Goal: Transaction & Acquisition: Complete application form

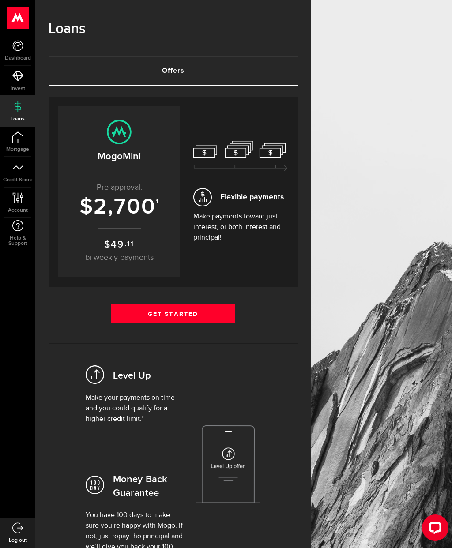
click at [171, 313] on link "Get Started" at bounding box center [173, 314] width 124 height 19
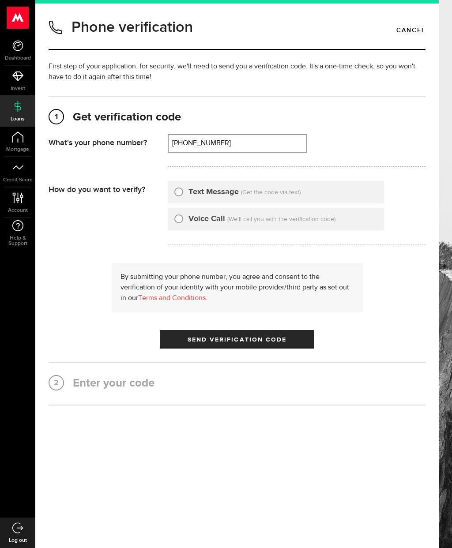
click at [237, 142] on input "(519) 857-8117" at bounding box center [238, 143] width 138 height 17
click at [183, 187] on div "Text Message" at bounding box center [206, 192] width 64 height 12
type input "(519) 200-8621"
click at [180, 192] on input "Text Message" at bounding box center [178, 190] width 9 height 9
radio input "true"
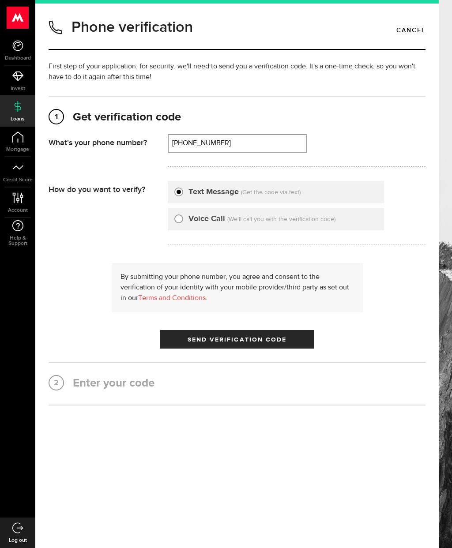
click at [255, 342] on span "Send Verification Code" at bounding box center [237, 340] width 99 height 6
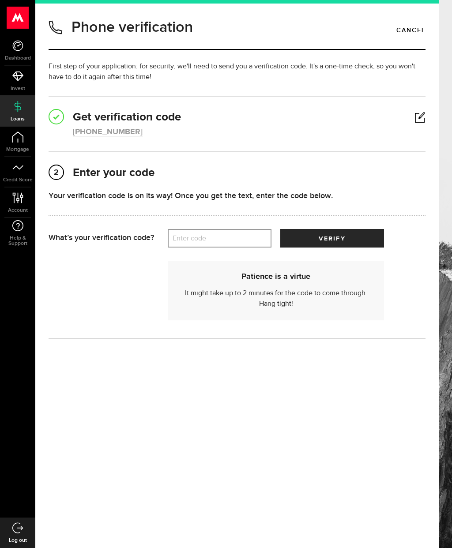
click at [215, 233] on label "Enter code" at bounding box center [220, 239] width 104 height 18
click at [215, 233] on input "Enter code" at bounding box center [220, 238] width 104 height 19
type input "67740"
click at [348, 235] on button "verify" at bounding box center [332, 238] width 104 height 19
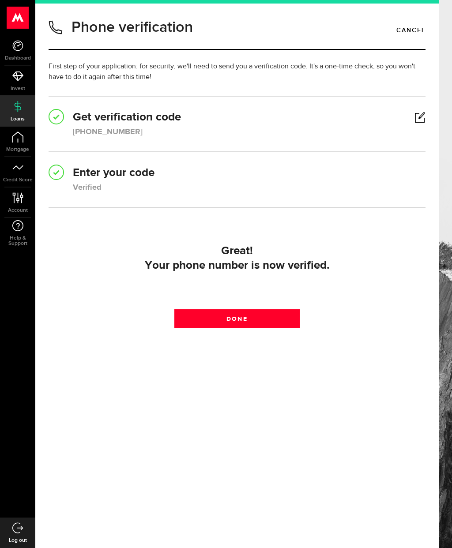
click at [280, 312] on link "Done" at bounding box center [237, 318] width 126 height 19
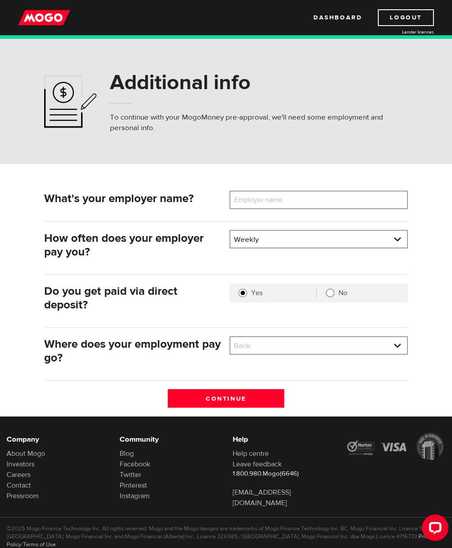
click at [277, 199] on label "Employer name" at bounding box center [265, 200] width 71 height 19
click at [277, 199] on input "Employer name" at bounding box center [319, 200] width 178 height 19
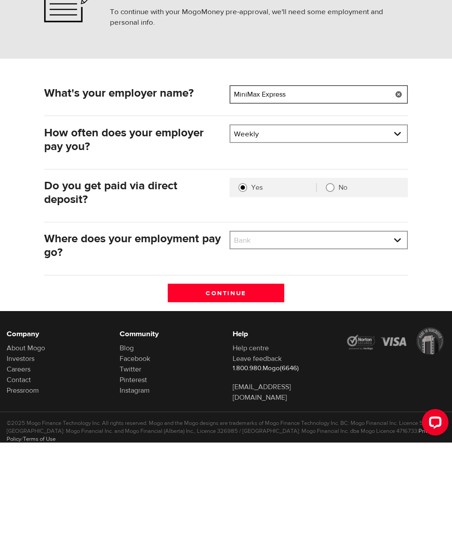
type input "MiniMax Express"
click at [281, 337] on select "Bank BMO / Bank of Montreal CIBC / Canadian Imperial Bank of Commerce CWB / Can…" at bounding box center [318, 346] width 177 height 19
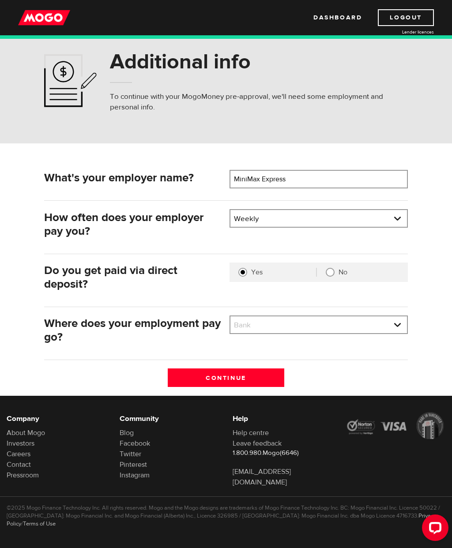
select select "9"
click at [225, 377] on input "Continue" at bounding box center [226, 378] width 117 height 19
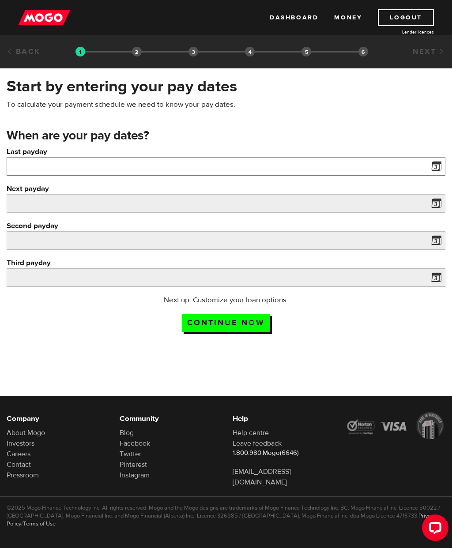
click at [193, 169] on input "Last payday" at bounding box center [226, 166] width 439 height 19
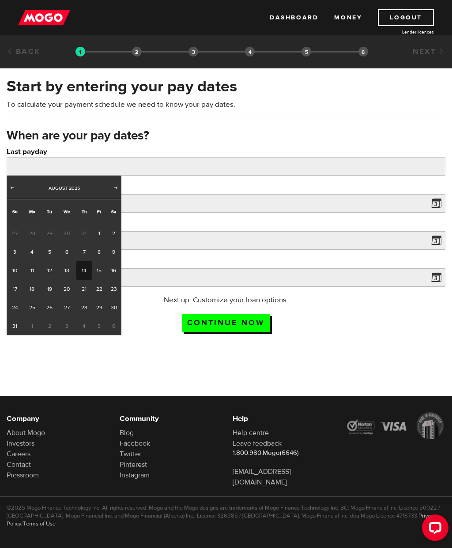
click at [84, 273] on link "14" at bounding box center [84, 270] width 16 height 19
type input "2025/08/14"
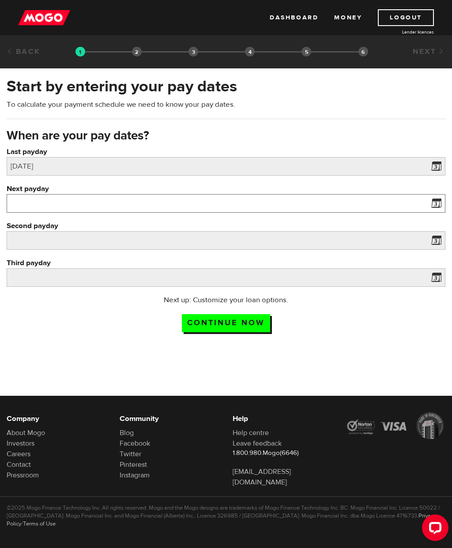
click at [182, 204] on input "Next payday" at bounding box center [226, 203] width 439 height 19
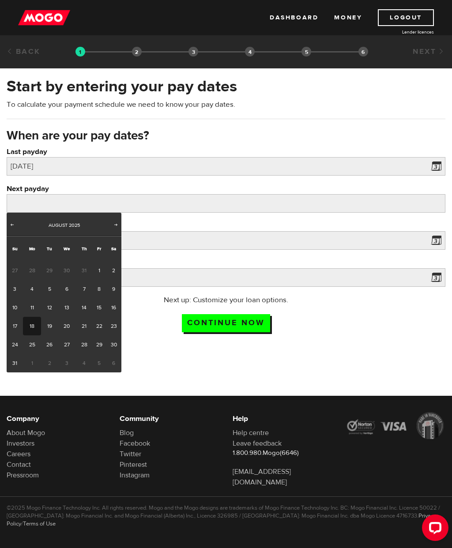
click at [86, 327] on link "21" at bounding box center [84, 326] width 16 height 19
type input "2025/08/21"
type input "2025/8/28"
type input "2025/9/4"
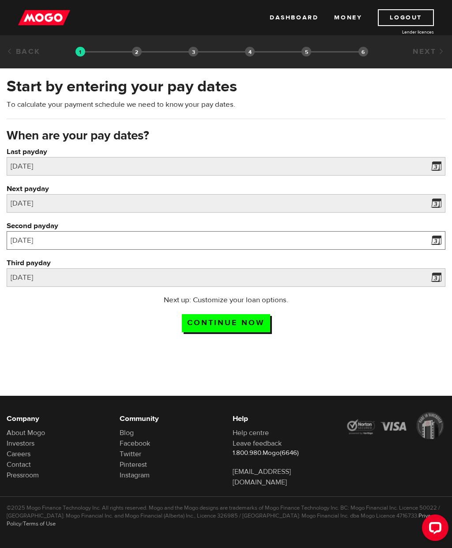
click at [196, 237] on input "2025/8/28" at bounding box center [226, 240] width 439 height 19
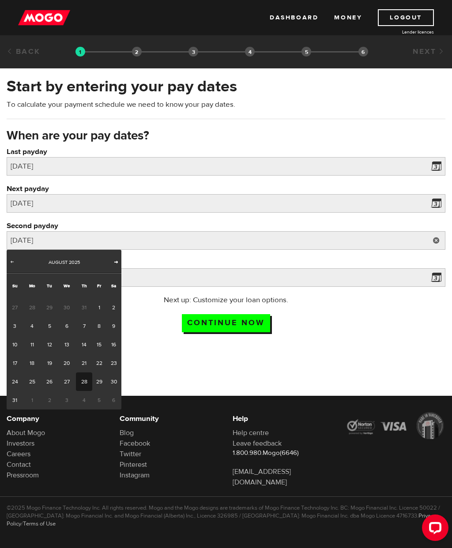
click at [117, 266] on link "Next" at bounding box center [116, 262] width 9 height 9
click at [87, 308] on link "4" at bounding box center [84, 307] width 16 height 19
type input "2025/09/04"
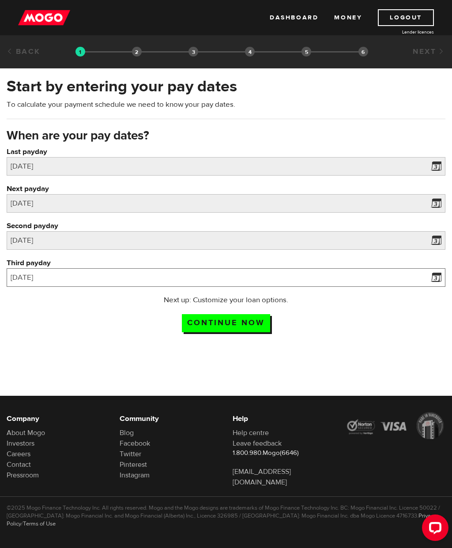
click at [128, 276] on input "2025/9/4" at bounding box center [226, 277] width 439 height 19
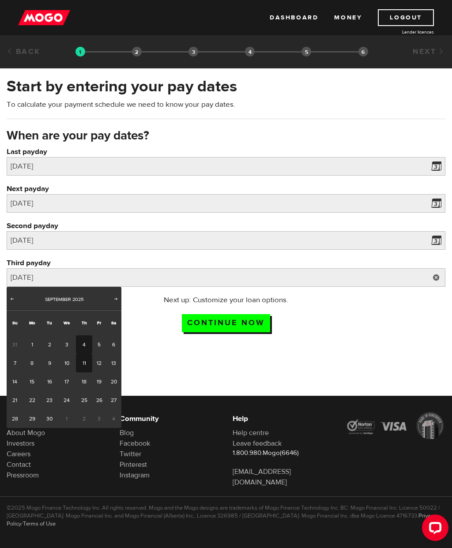
click at [87, 360] on link "11" at bounding box center [84, 363] width 16 height 19
type input "2025/09/11"
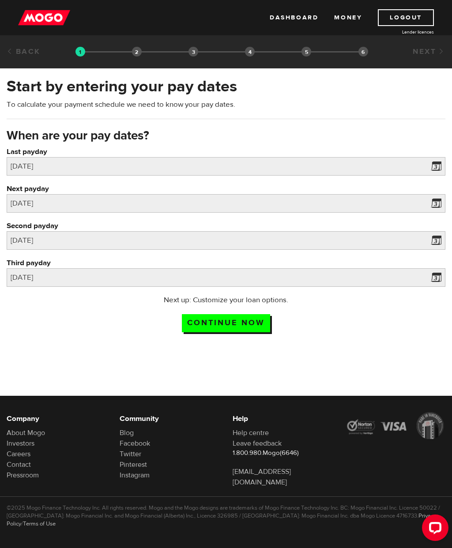
click at [250, 317] on input "Continue now" at bounding box center [226, 323] width 88 height 18
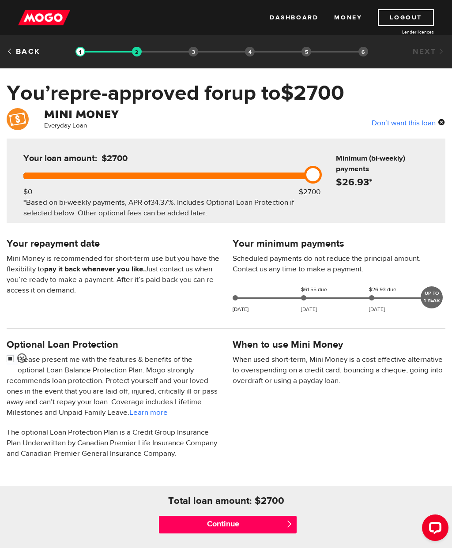
click at [15, 361] on input "checkbox" at bounding box center [12, 359] width 11 height 11
checkbox input "false"
click at [259, 523] on input "Continue" at bounding box center [227, 525] width 137 height 18
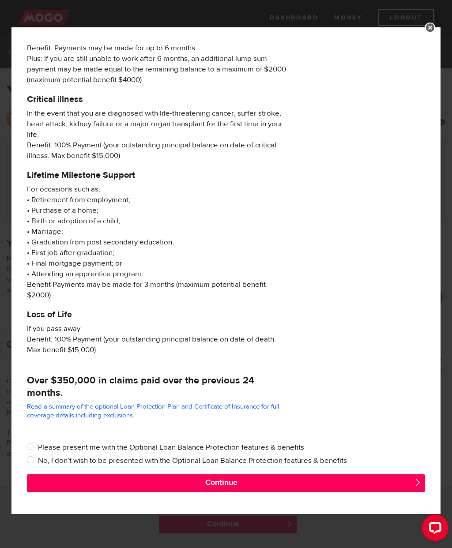
scroll to position [213, 0]
click at [34, 464] on input "No, I don’t wish to be presented with the Optional Loan Balance Protection feat…" at bounding box center [32, 461] width 11 height 11
radio input "true"
click at [247, 482] on button "Continue" at bounding box center [226, 483] width 399 height 18
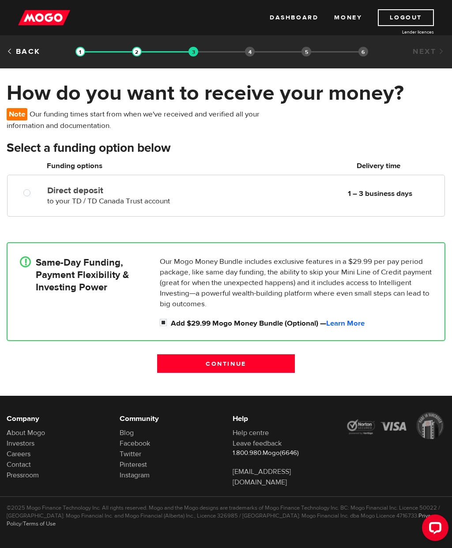
click at [24, 198] on div at bounding box center [29, 193] width 13 height 11
radio input "true"
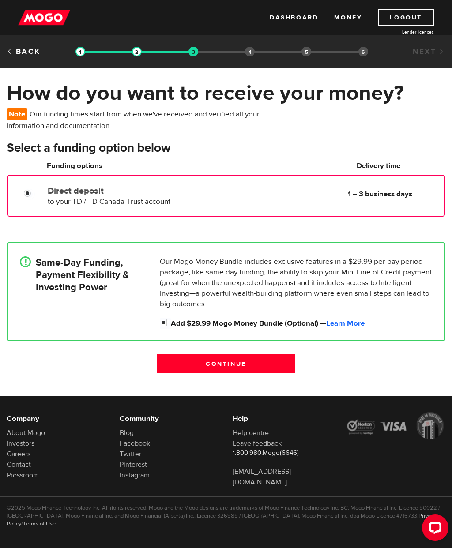
click at [53, 288] on h4 "Same-Day Funding, Payment Flexibility & Investing Power" at bounding box center [82, 274] width 93 height 37
click at [29, 193] on input "Direct deposit" at bounding box center [29, 194] width 11 height 11
click at [156, 193] on label "Direct deposit" at bounding box center [127, 191] width 159 height 11
click at [35, 193] on input "Direct deposit" at bounding box center [29, 194] width 11 height 11
click at [117, 195] on label "Direct deposit" at bounding box center [127, 191] width 159 height 11
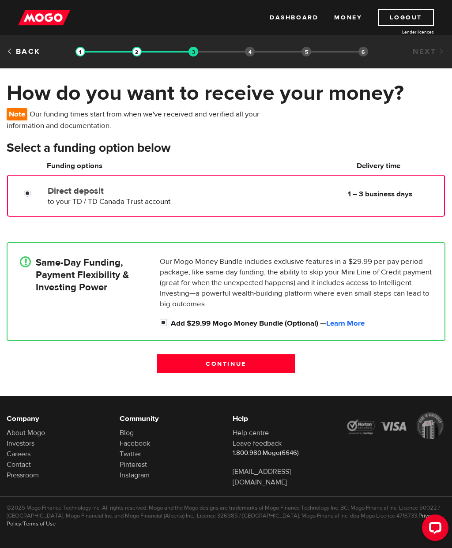
click at [35, 195] on input "Direct deposit" at bounding box center [29, 194] width 11 height 11
click at [168, 320] on input "Add $29.99 Mogo Money Bundle (Optional) — Learn More" at bounding box center [165, 323] width 11 height 11
checkbox input "false"
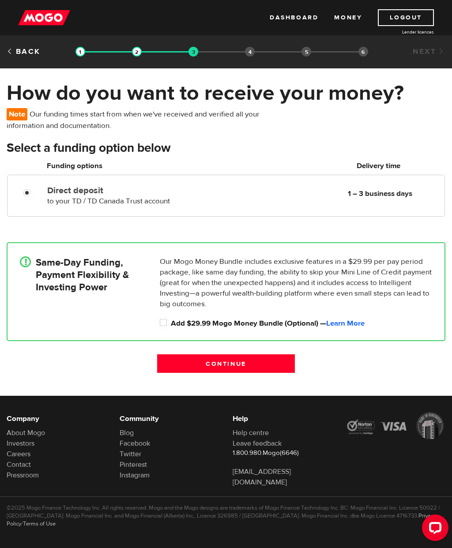
click at [227, 202] on div "Direct deposit to your TD / TD Canada Trust account Delivery in 1 – 3 business …" at bounding box center [244, 194] width 401 height 25
radio input "true"
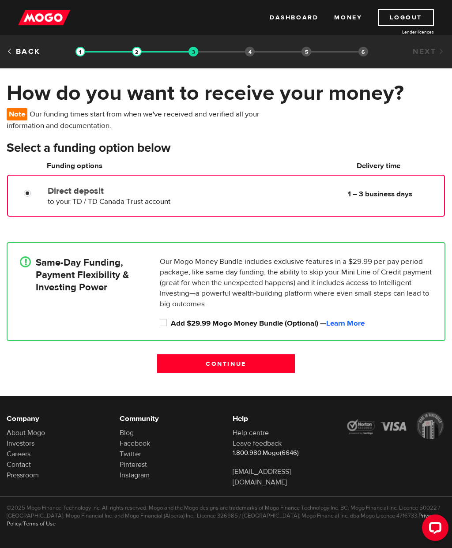
click at [204, 361] on input "Continue" at bounding box center [225, 363] width 137 height 19
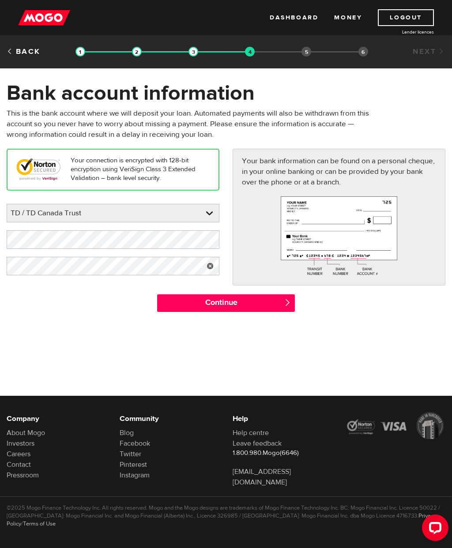
click at [235, 305] on input "Continue" at bounding box center [225, 303] width 137 height 18
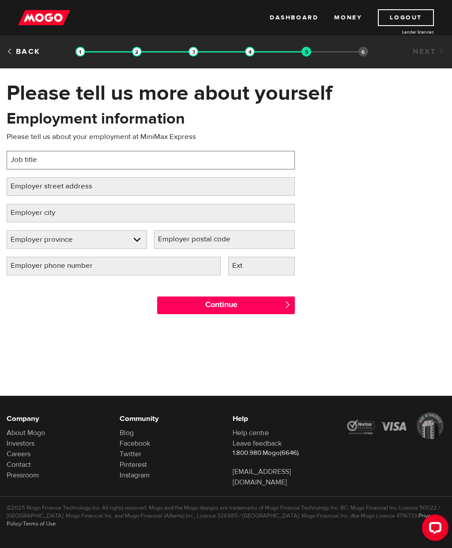
click at [154, 160] on input "Job title" at bounding box center [151, 160] width 288 height 19
type input "Driver"
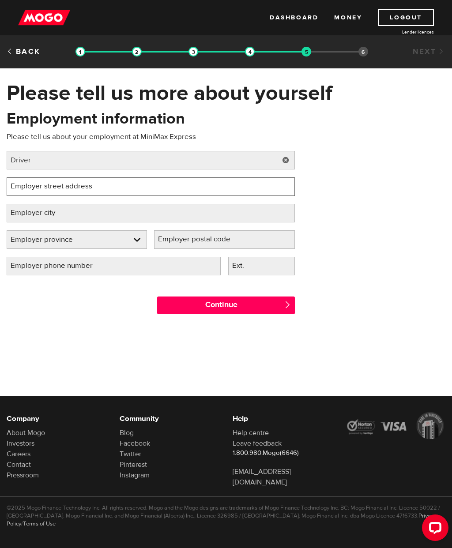
click at [209, 177] on input "Employer street address" at bounding box center [151, 186] width 288 height 19
type input "21 intrepid court"
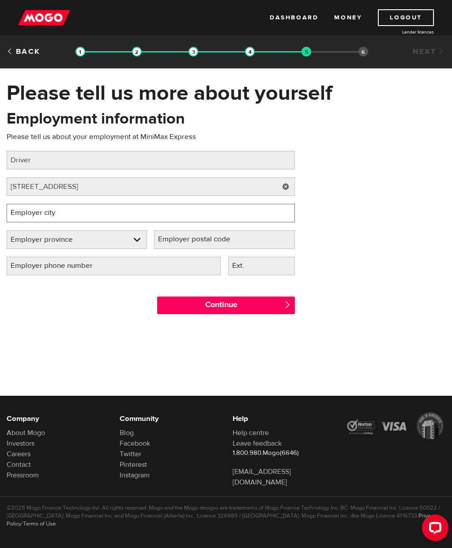
click at [263, 209] on input "Employer city" at bounding box center [151, 213] width 288 height 19
type input "London"
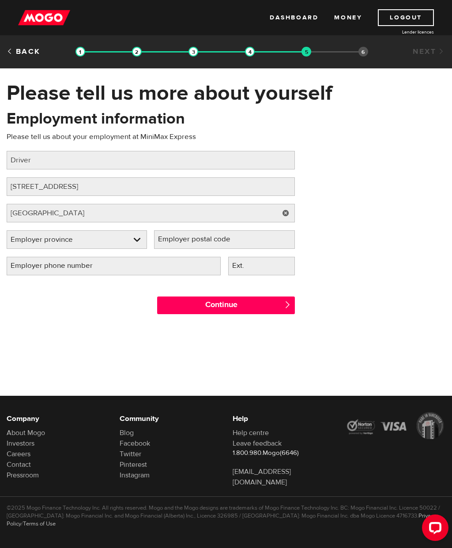
click at [119, 238] on select "Employer province Alberta British Columbia Ontario Manitoba New Brunswick Newfo…" at bounding box center [76, 240] width 139 height 19
select select "ON"
click at [223, 236] on label "Employer postal code" at bounding box center [201, 239] width 94 height 18
click at [223, 236] on input "Employer postal code" at bounding box center [224, 239] width 140 height 19
type input "N5V4N8"
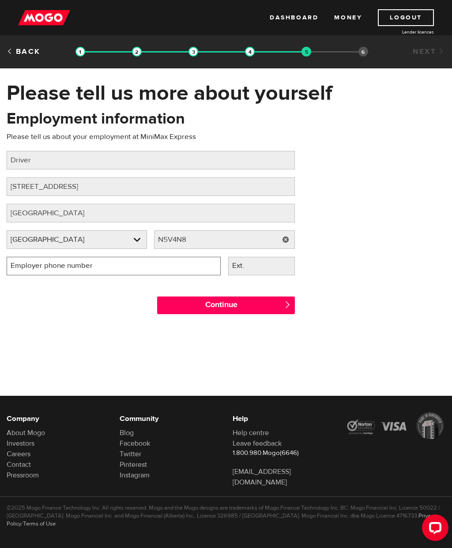
click at [162, 268] on input "Employer phone number" at bounding box center [114, 266] width 214 height 19
type input "5"
click at [247, 304] on input "Continue" at bounding box center [225, 306] width 137 height 18
type input "(519) 340-0921"
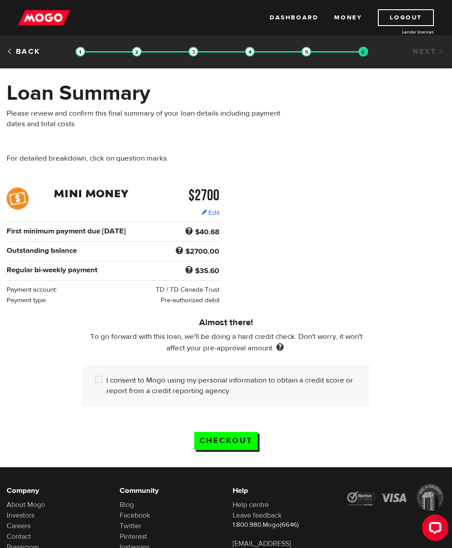
click at [100, 381] on input "I consent to Mogo using my personal information to obtain a credit score or rep…" at bounding box center [100, 380] width 11 height 11
checkbox input "true"
click at [212, 433] on input "Checkout" at bounding box center [226, 441] width 64 height 18
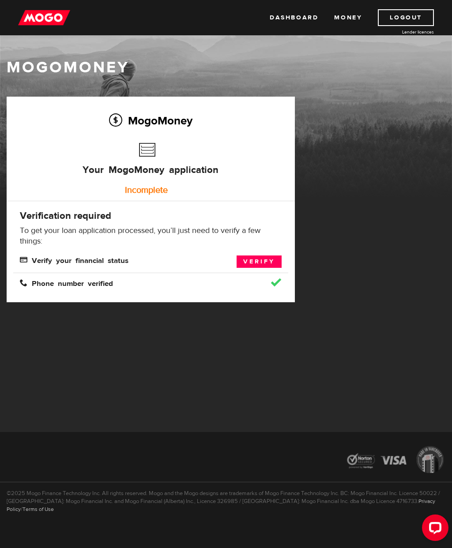
click at [260, 256] on link "Verify" at bounding box center [259, 262] width 45 height 12
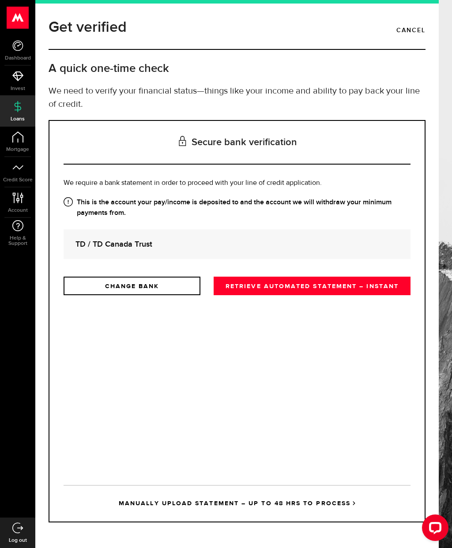
click at [244, 234] on div "TD / TD Canada Trust" at bounding box center [237, 245] width 347 height 30
click at [158, 245] on strong "TD / TD Canada Trust" at bounding box center [236, 244] width 323 height 12
click at [318, 282] on link "RETRIEVE AUTOMATED STATEMENT – INSTANT" at bounding box center [312, 286] width 197 height 19
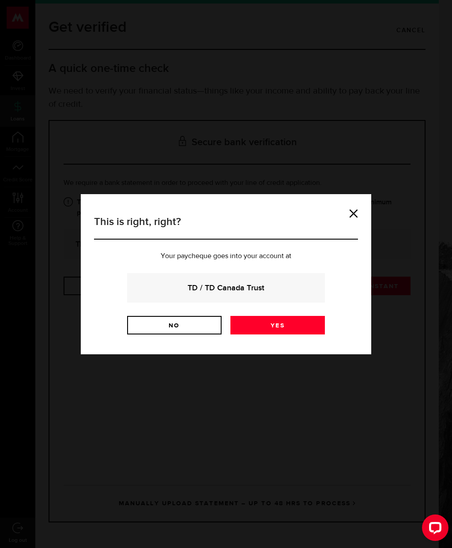
click at [287, 325] on link "Yes" at bounding box center [277, 325] width 94 height 19
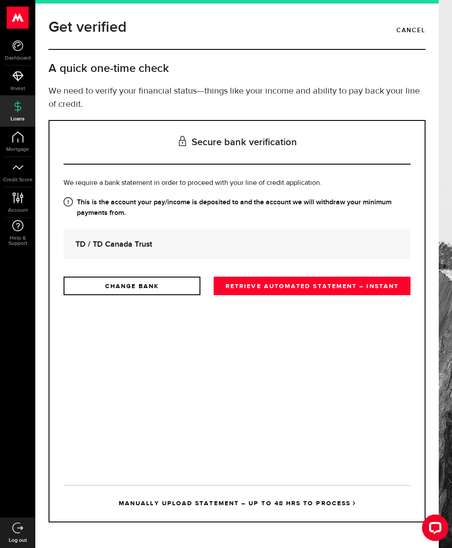
click at [316, 287] on link "RETRIEVE AUTOMATED STATEMENT – INSTANT" at bounding box center [312, 286] width 197 height 19
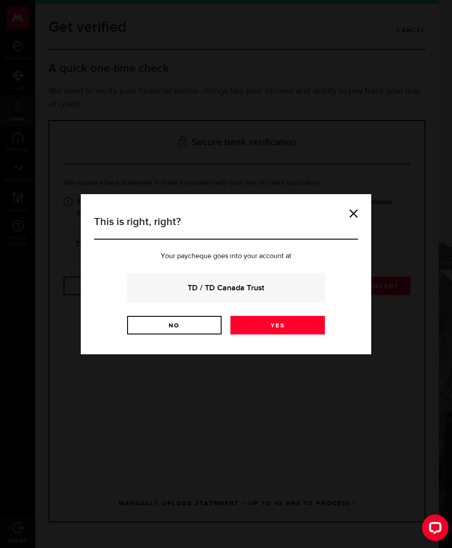
click at [284, 321] on link "Yes" at bounding box center [277, 325] width 94 height 19
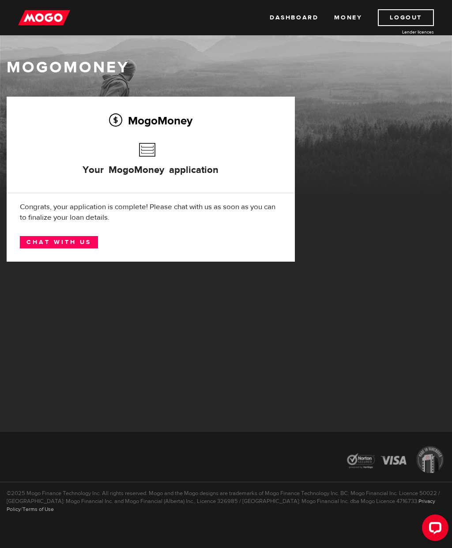
click at [79, 246] on link "Chat with us" at bounding box center [59, 242] width 78 height 12
click at [86, 240] on link "Chat with us" at bounding box center [59, 242] width 78 height 12
